Goal: Navigation & Orientation: Find specific page/section

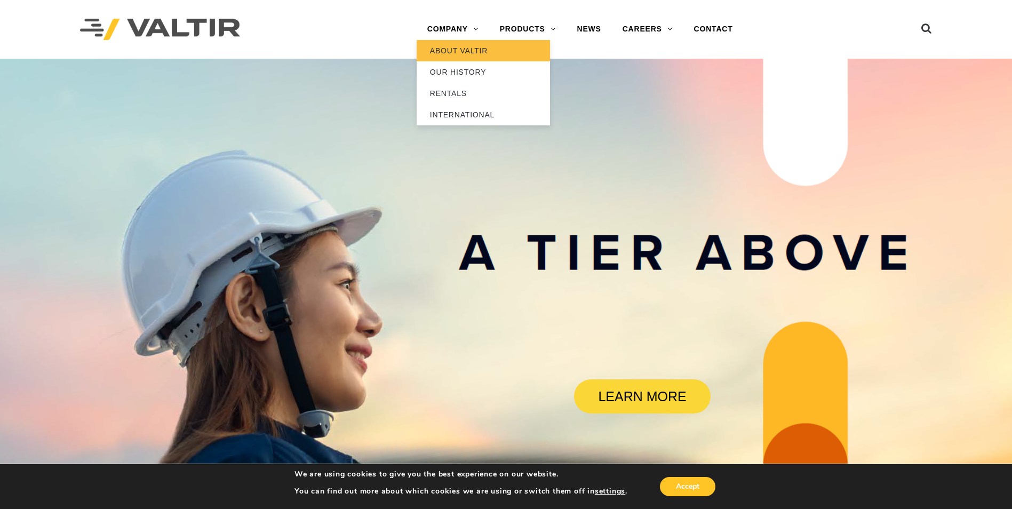
click at [447, 51] on link "ABOUT VALTIR" at bounding box center [483, 50] width 133 height 21
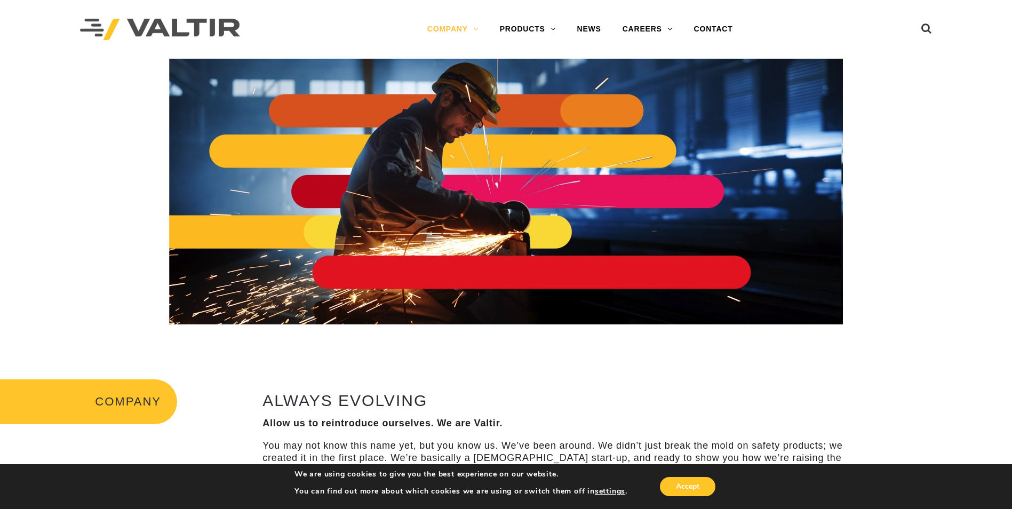
click at [133, 24] on img at bounding box center [160, 30] width 160 height 22
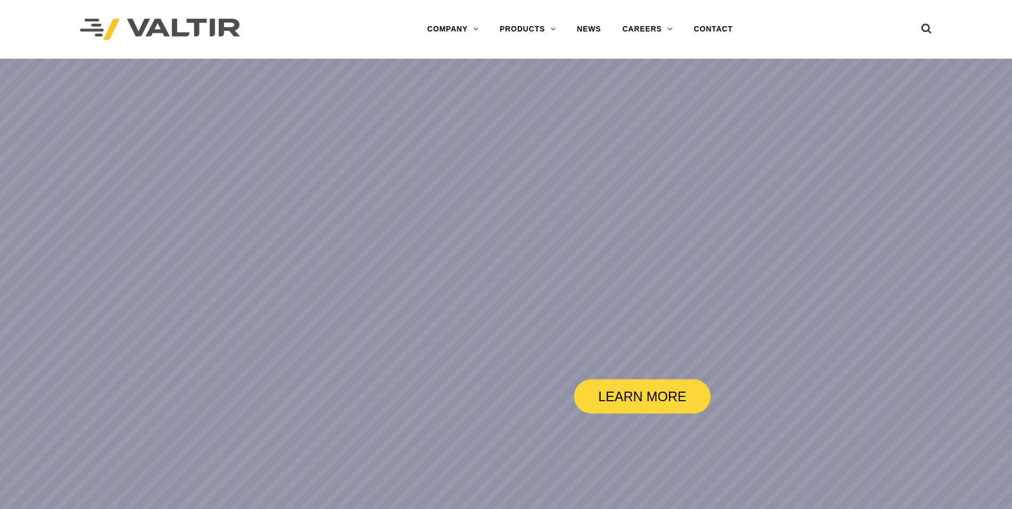
click at [382, 47] on div "Menu COMPANY ABOUT VALTIR OUR HISTORY RENTALS INTERNATIONAL PRODUCTS BARRICADES…" at bounding box center [580, 29] width 520 height 59
